Goal: Transaction & Acquisition: Subscribe to service/newsletter

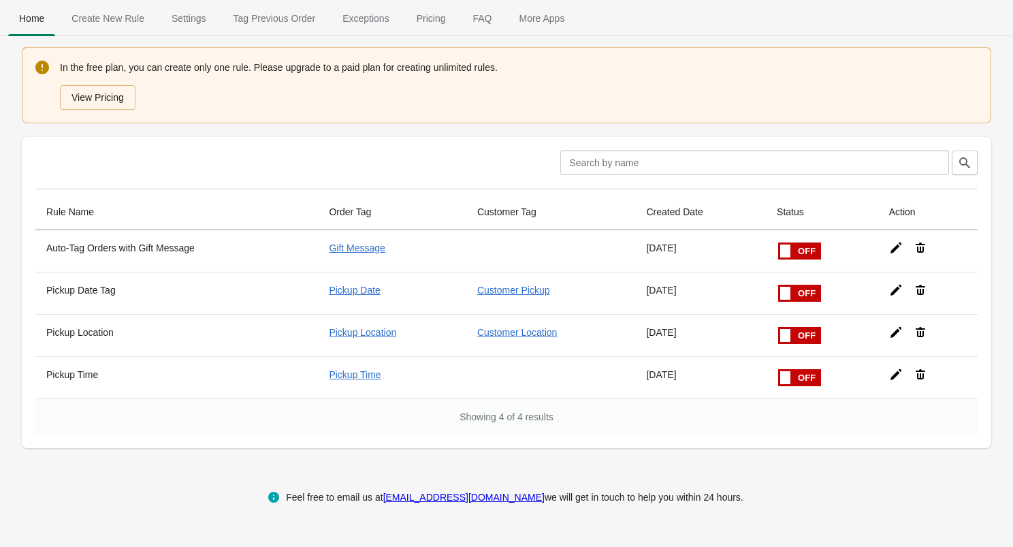
click at [102, 63] on div "In the free plan, you can create only one rule. Please upgrade to a paid plan f…" at bounding box center [519, 85] width 918 height 52
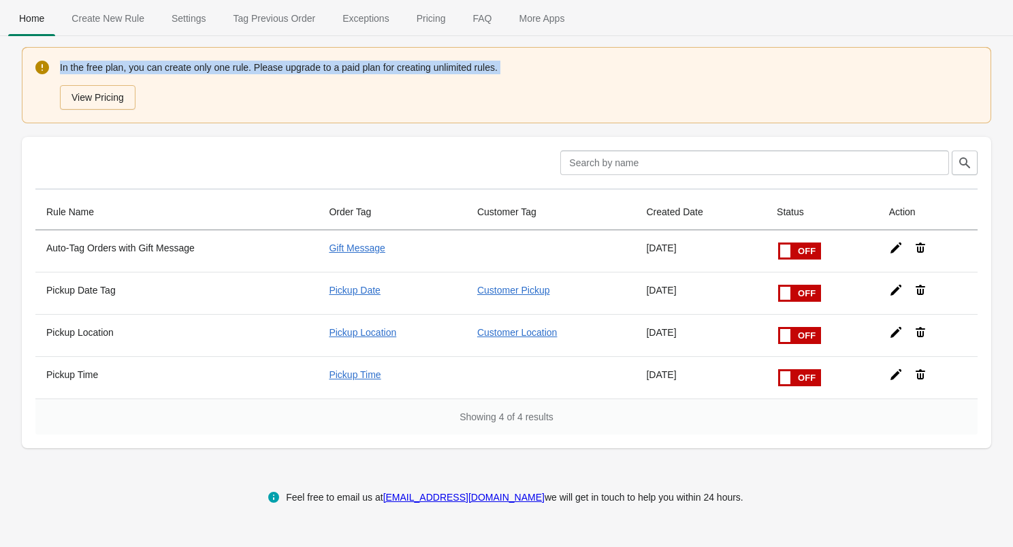
click at [102, 63] on div "In the free plan, you can create only one rule. Please upgrade to a paid plan f…" at bounding box center [519, 85] width 918 height 52
click at [118, 63] on div "In the free plan, you can create only one rule. Please upgrade to a paid plan f…" at bounding box center [519, 85] width 918 height 52
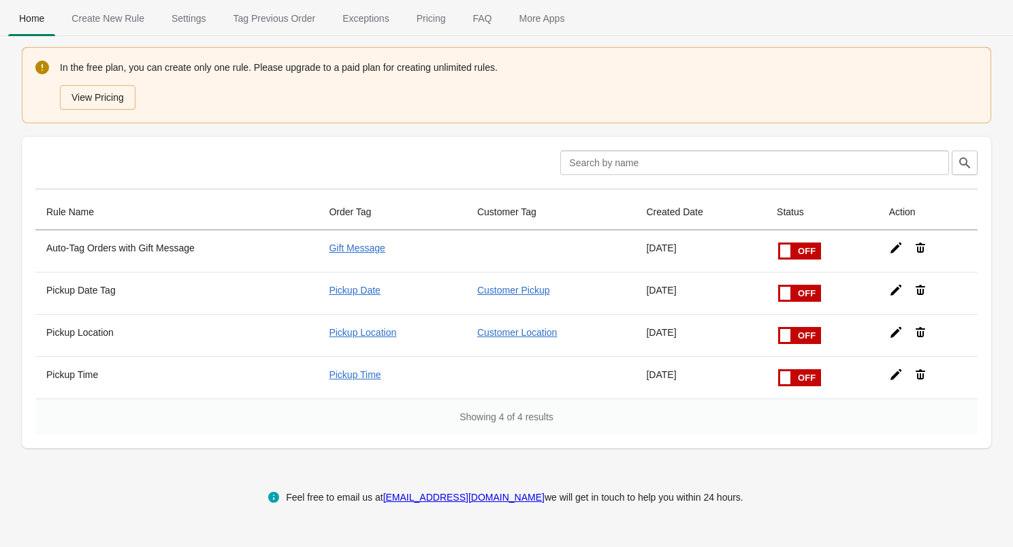
click at [118, 63] on div "In the free plan, you can create only one rule. Please upgrade to a paid plan f…" at bounding box center [519, 85] width 918 height 52
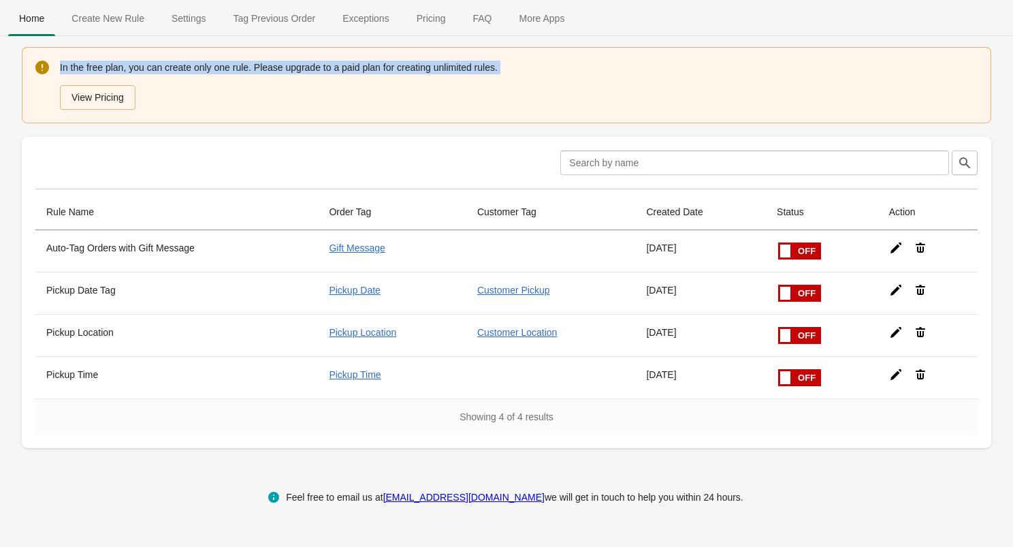
click at [118, 63] on div "In the free plan, you can create only one rule. Please upgrade to a paid plan f…" at bounding box center [519, 85] width 918 height 52
click at [125, 63] on div "In the free plan, you can create only one rule. Please upgrade to a paid plan f…" at bounding box center [519, 85] width 918 height 52
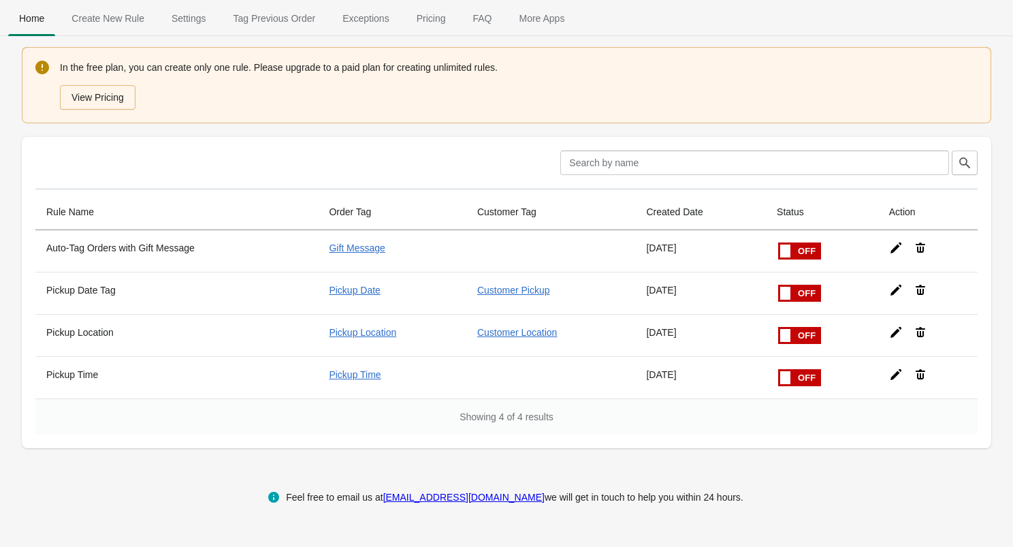
click at [125, 63] on div "In the free plan, you can create only one rule. Please upgrade to a paid plan f…" at bounding box center [519, 85] width 918 height 52
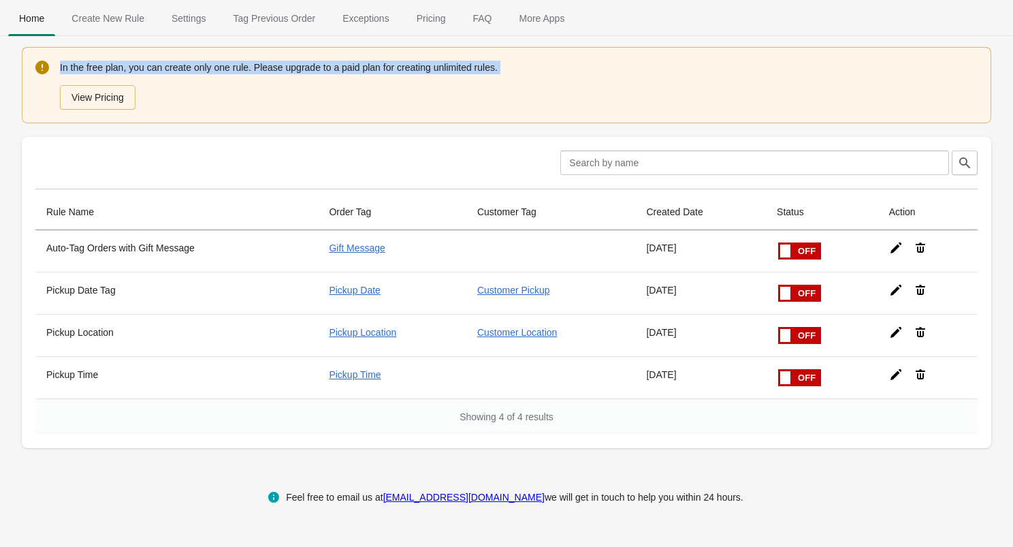
click at [125, 63] on div "In the free plan, you can create only one rule. Please upgrade to a paid plan f…" at bounding box center [519, 85] width 918 height 52
click at [101, 102] on button "View Pricing" at bounding box center [98, 97] width 76 height 25
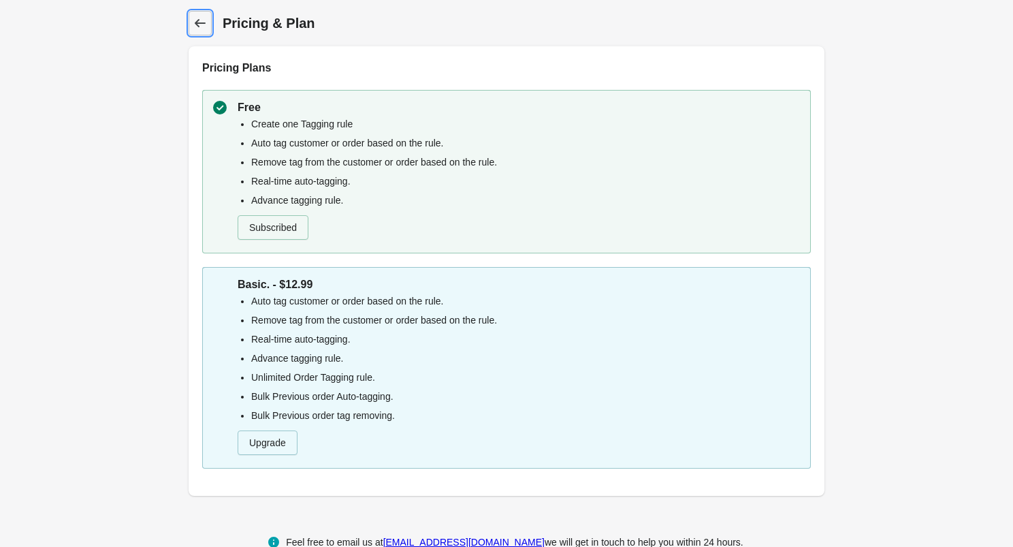
click at [206, 20] on icon at bounding box center [200, 23] width 14 height 14
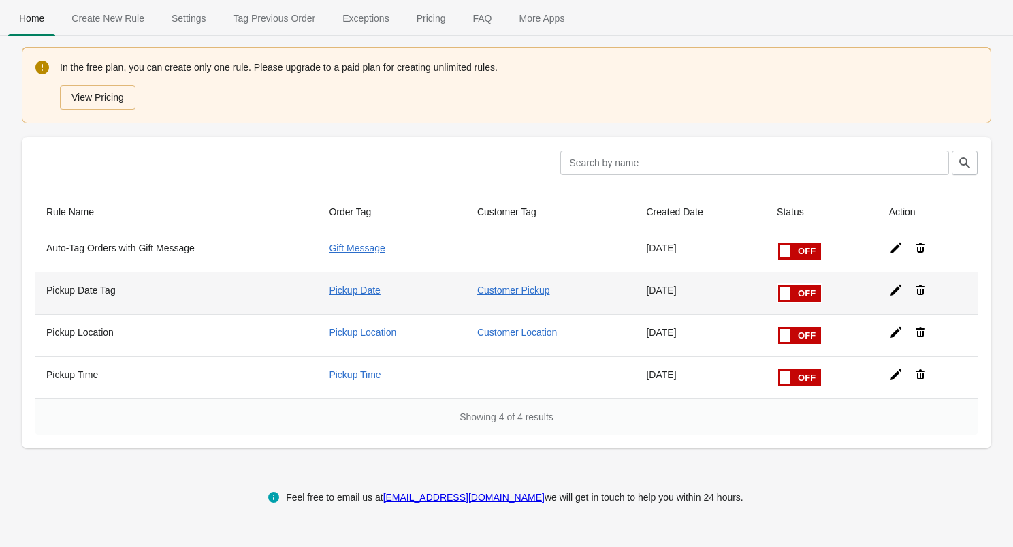
click at [791, 294] on span at bounding box center [785, 293] width 10 height 13
click at [0, 0] on input "checkbox" at bounding box center [0, 0] width 0 height 0
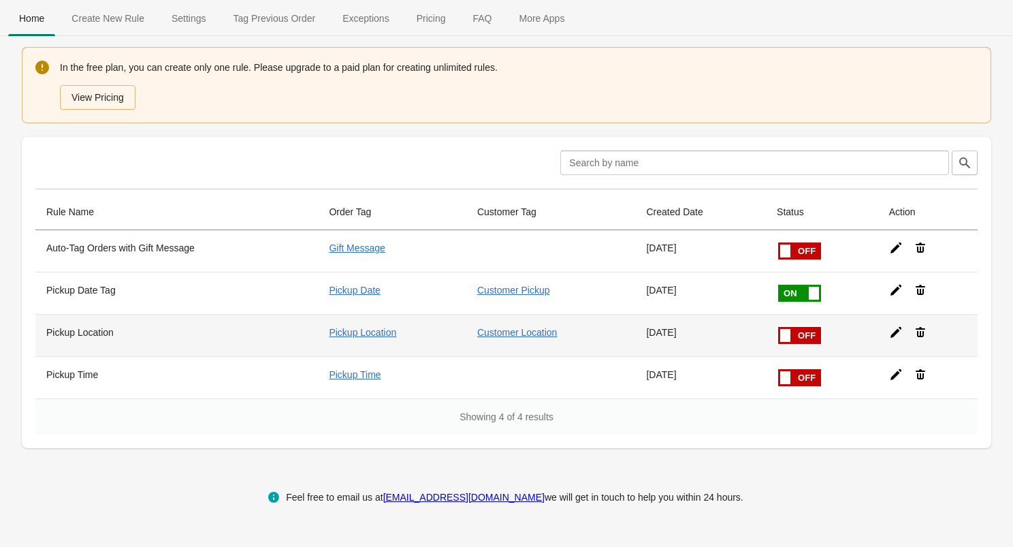
click at [806, 327] on span at bounding box center [778, 327] width 86 height 0
click at [0, 0] on input "checkbox" at bounding box center [0, 0] width 0 height 0
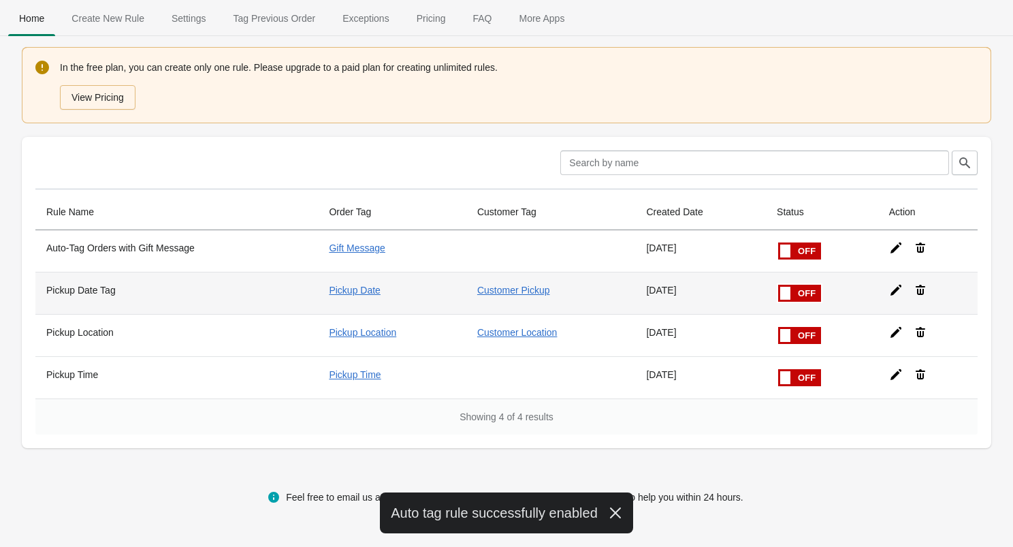
click at [804, 285] on span at bounding box center [778, 285] width 86 height 0
click at [0, 0] on input "checkbox" at bounding box center [0, 0] width 0 height 0
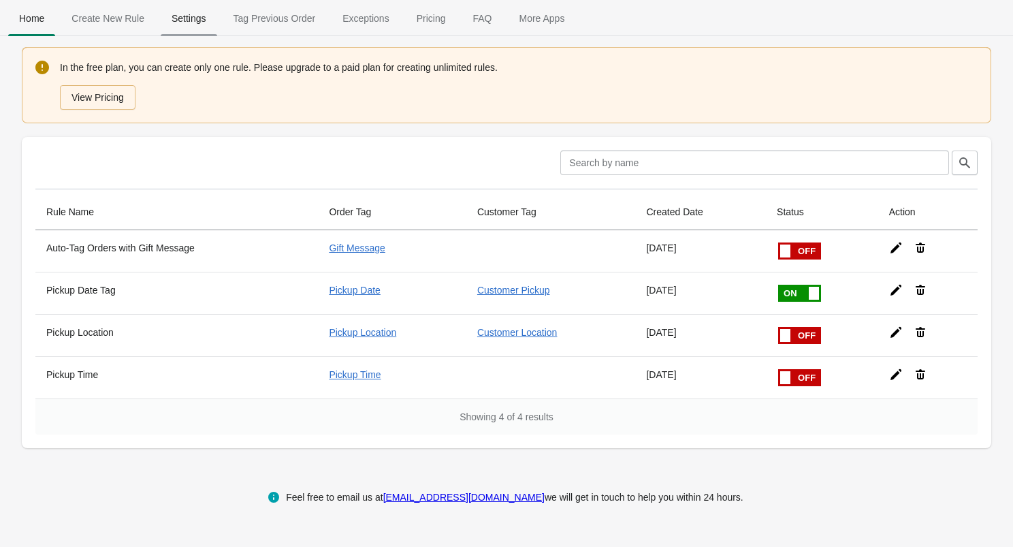
click at [198, 12] on span "Settings" at bounding box center [189, 18] width 57 height 25
click at [89, 97] on button "View Pricing" at bounding box center [98, 97] width 76 height 25
